Goal: Task Accomplishment & Management: Use online tool/utility

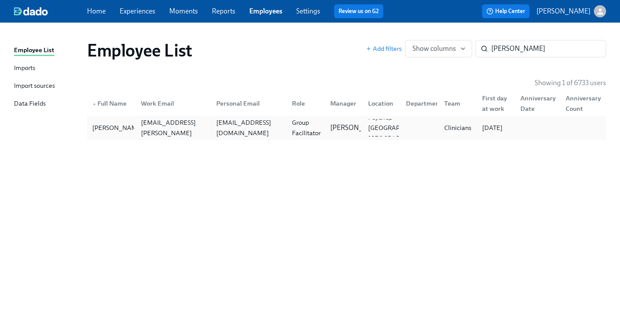
click at [286, 129] on div "Group Facilitator" at bounding box center [304, 127] width 38 height 17
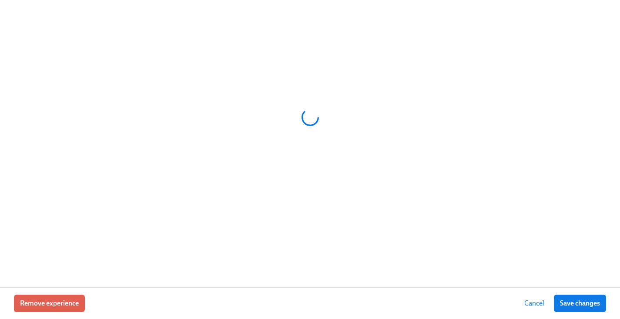
scroll to position [255, 0]
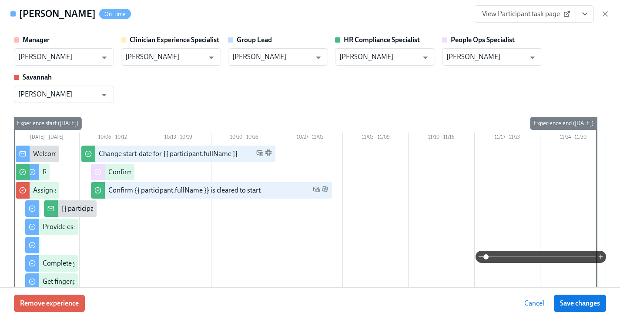
click at [591, 17] on button "View task page" at bounding box center [585, 13] width 18 height 17
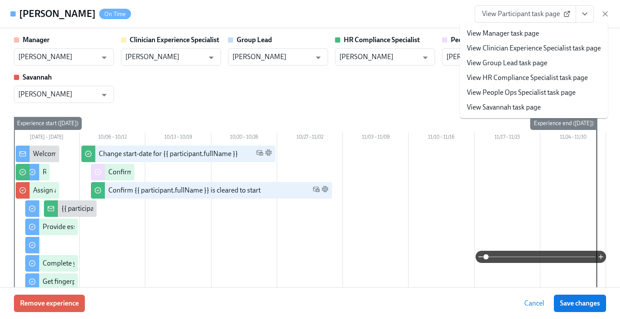
click at [513, 82] on link "View HR Compliance Specialist task page" at bounding box center [527, 78] width 121 height 10
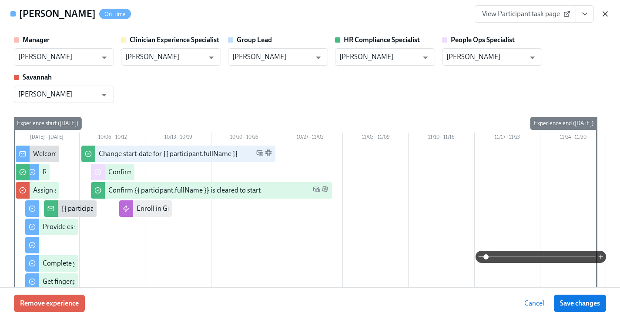
click at [603, 12] on icon "button" at bounding box center [605, 14] width 4 height 4
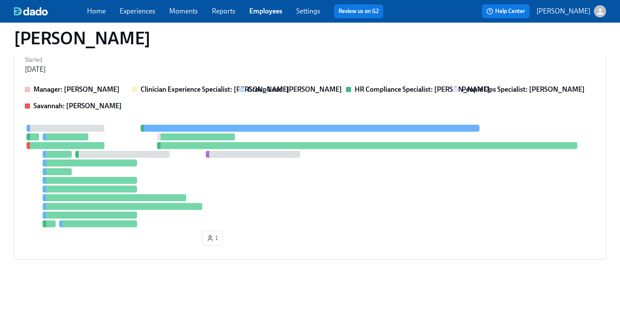
click at [262, 10] on link "Employees" at bounding box center [265, 11] width 33 height 8
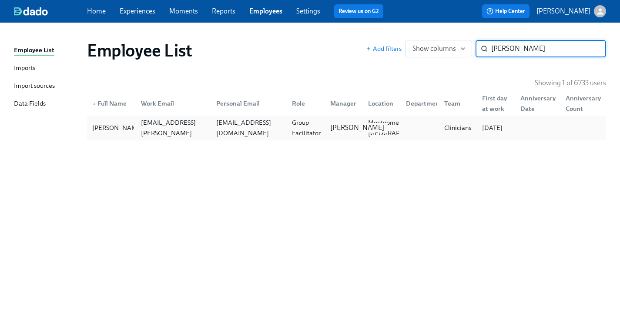
type input "[PERSON_NAME]"
click at [340, 127] on p "[PERSON_NAME]" at bounding box center [357, 128] width 54 height 10
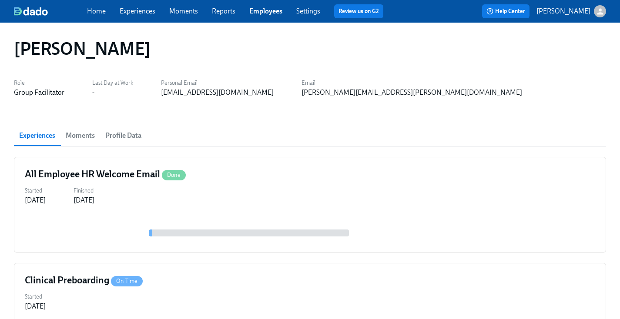
scroll to position [239, 0]
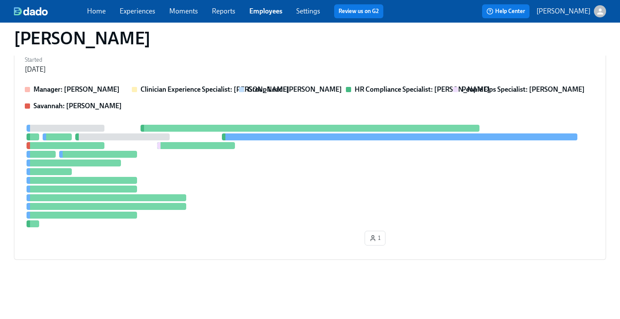
click at [340, 129] on div at bounding box center [310, 128] width 339 height 7
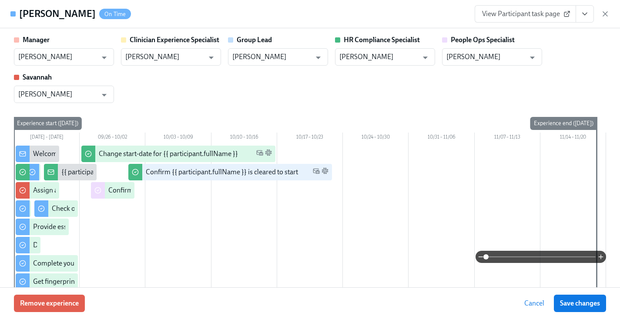
click at [583, 9] on button "View task page" at bounding box center [585, 13] width 18 height 17
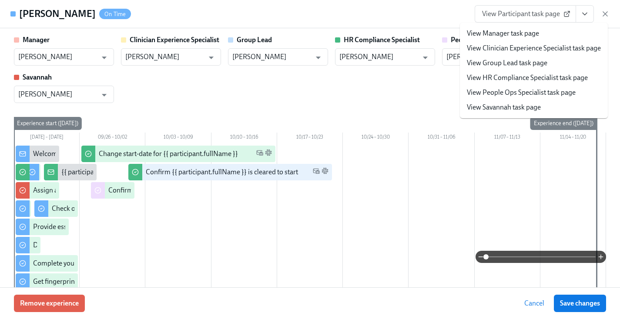
click at [509, 80] on link "View HR Compliance Specialist task page" at bounding box center [527, 78] width 121 height 10
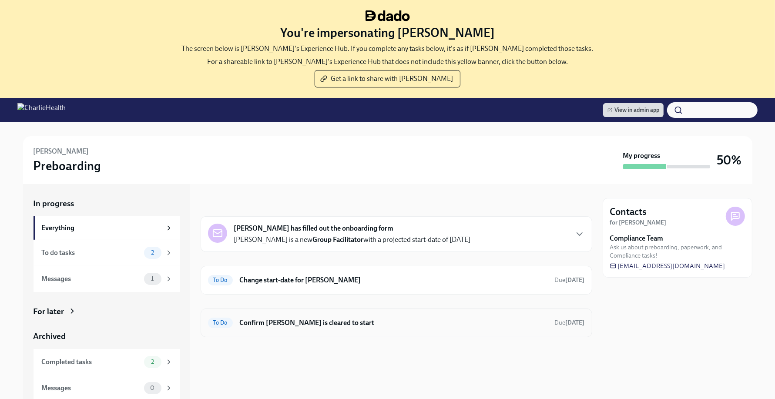
click at [334, 318] on h6 "Confirm Amy Gardner is cleared to start" at bounding box center [394, 323] width 308 height 10
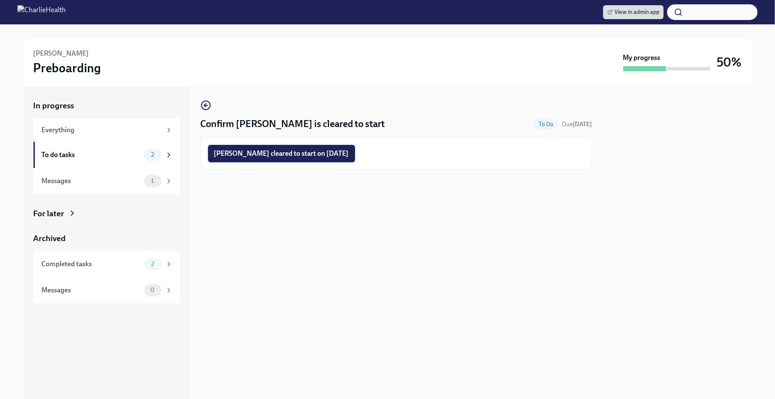
click at [278, 152] on span "Amy Gardner cleared to start on 10/13/2025" at bounding box center [281, 153] width 135 height 9
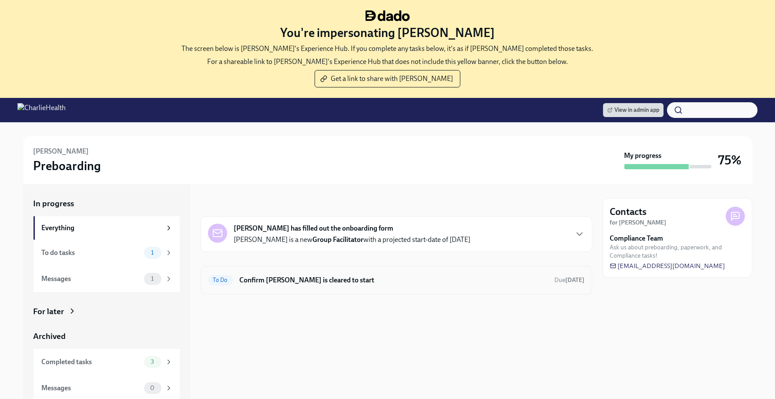
click at [311, 288] on div "To Do Confirm [PERSON_NAME] is cleared to start Due [DATE]" at bounding box center [397, 280] width 392 height 29
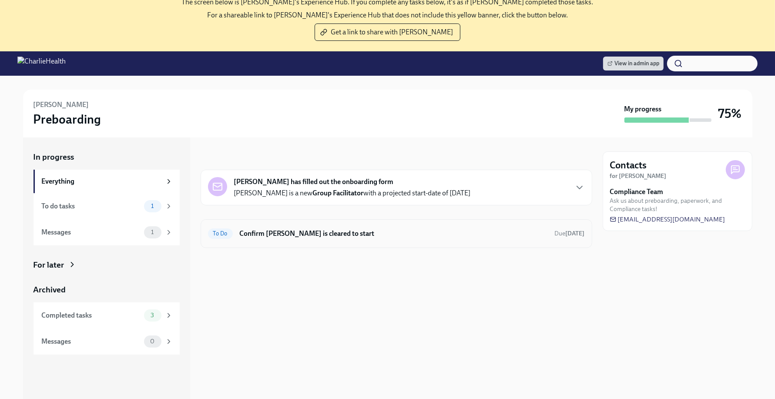
scroll to position [54, 0]
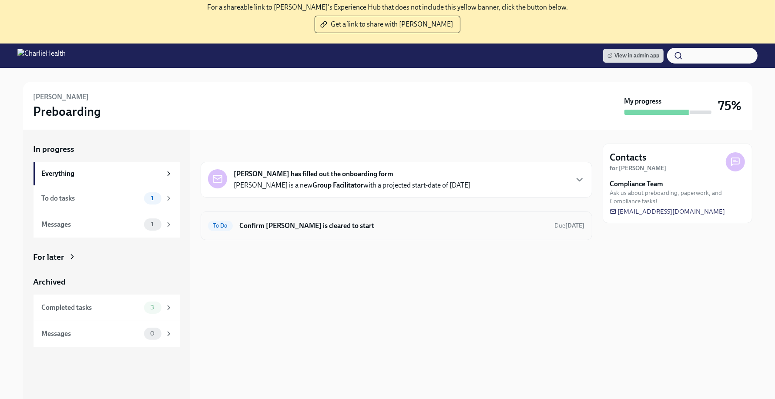
click at [309, 235] on div "To Do Confirm Nadia Jenkins is cleared to start Due in 12 days" at bounding box center [397, 225] width 392 height 29
click at [298, 225] on h6 "Confirm [PERSON_NAME] is cleared to start" at bounding box center [394, 226] width 308 height 10
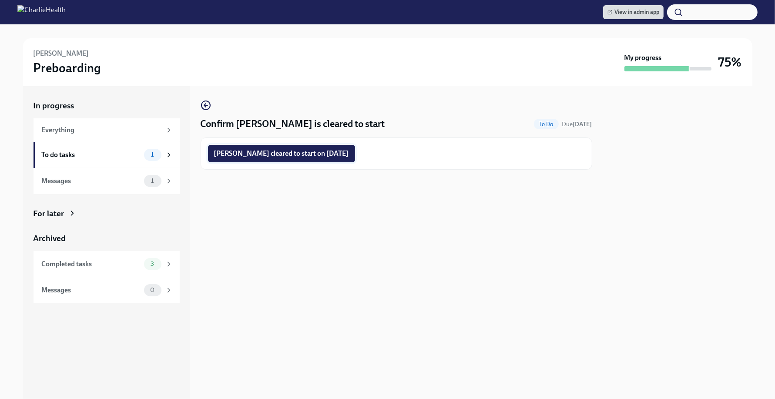
click at [300, 159] on button "Nadia Jenkins cleared to start on 10/13/2025" at bounding box center [281, 153] width 147 height 17
